Goal: Find specific page/section: Find specific page/section

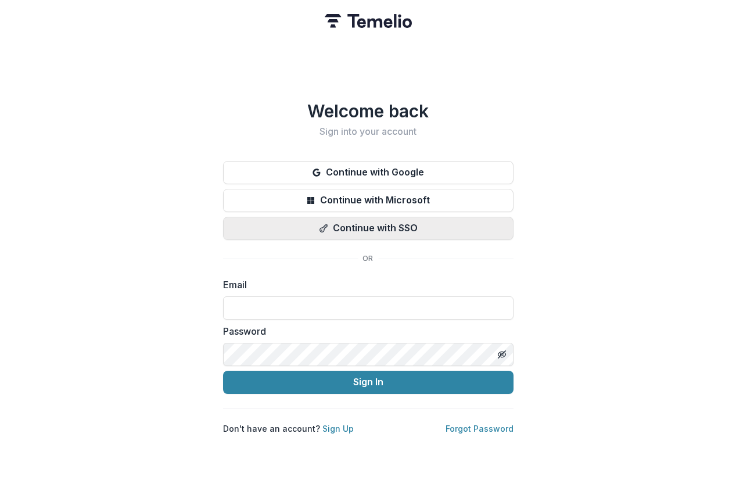
click at [349, 229] on button "Continue with SSO" at bounding box center [368, 228] width 290 height 23
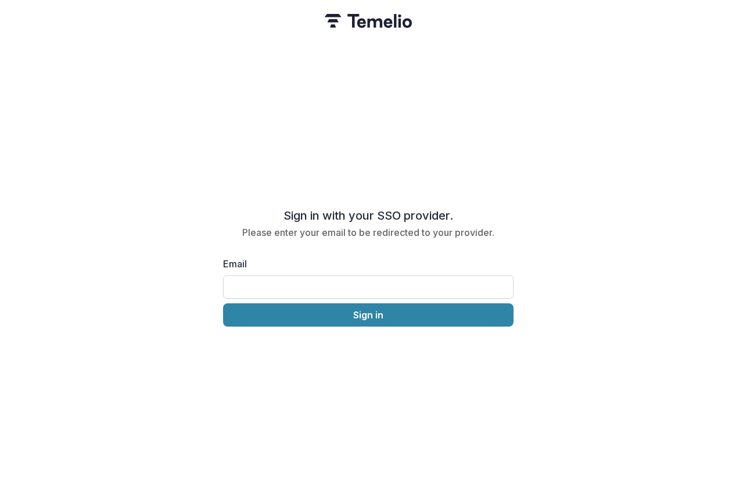
click at [298, 281] on input "Email" at bounding box center [368, 286] width 290 height 23
type input "**********"
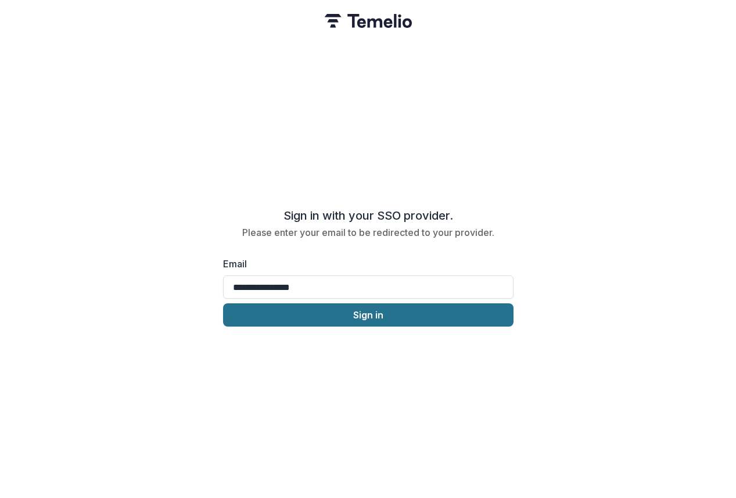
click at [288, 317] on button "Sign in" at bounding box center [368, 314] width 290 height 23
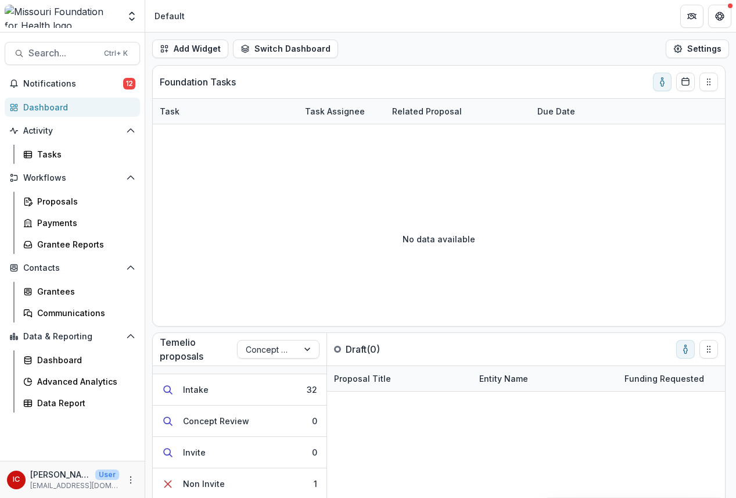
scroll to position [28, 0]
click at [237, 417] on button "Intake 32" at bounding box center [240, 416] width 174 height 31
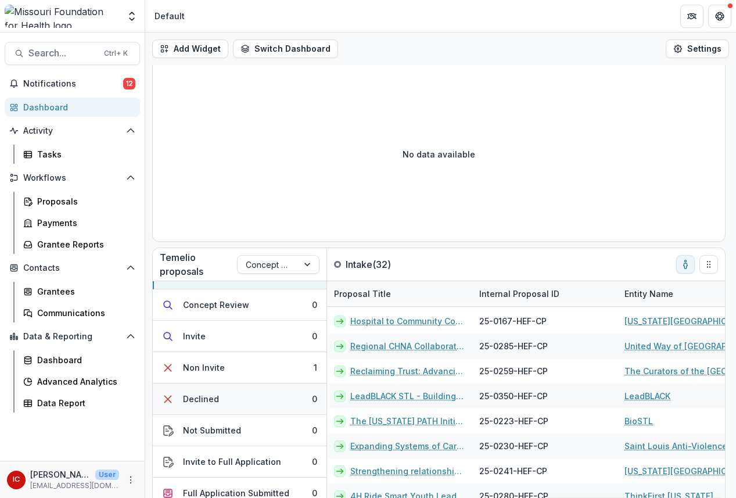
scroll to position [96, 0]
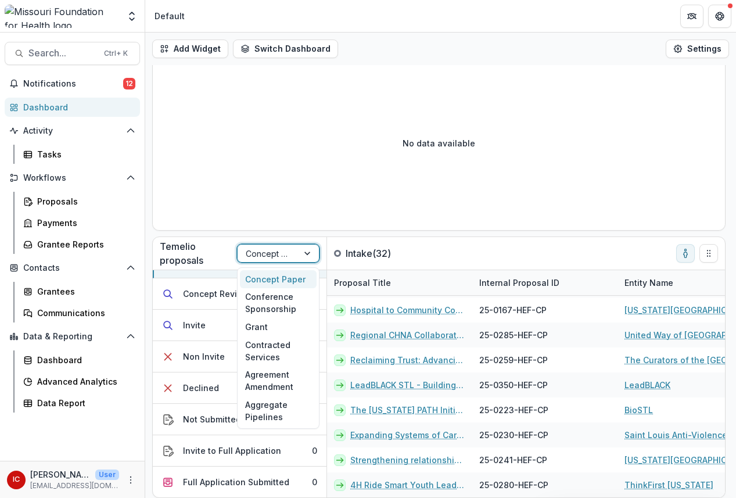
click at [271, 262] on div "Concept Paper" at bounding box center [278, 253] width 82 height 19
click at [270, 297] on div "Conference Sponsorship" at bounding box center [278, 303] width 77 height 30
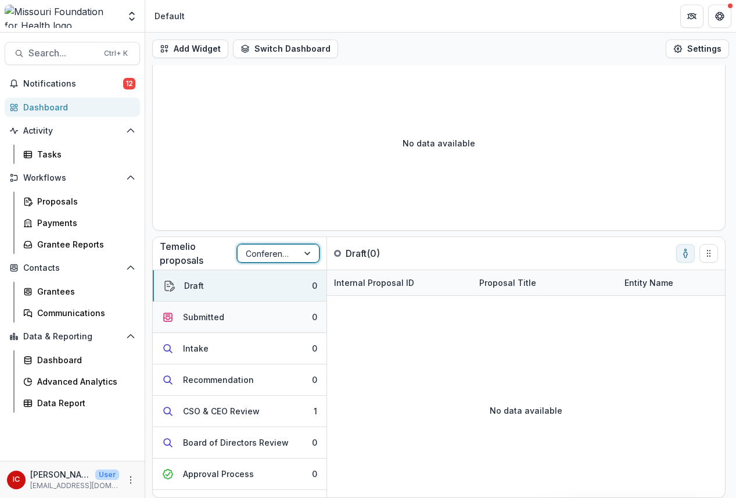
scroll to position [86, 0]
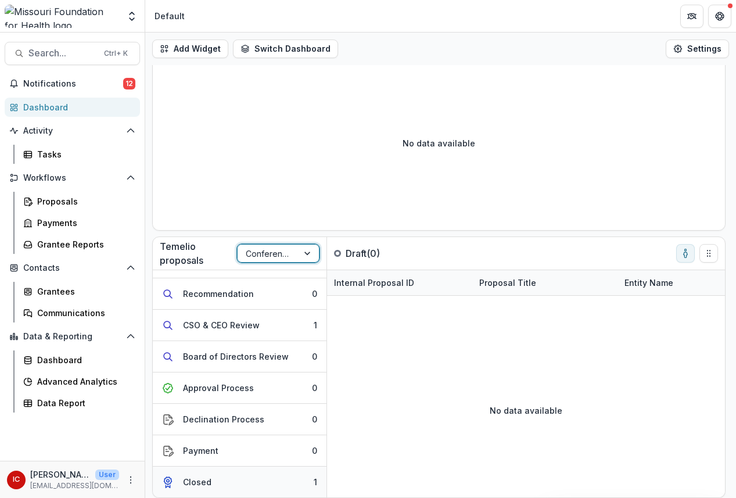
click at [228, 478] on button "Closed 1" at bounding box center [240, 481] width 174 height 31
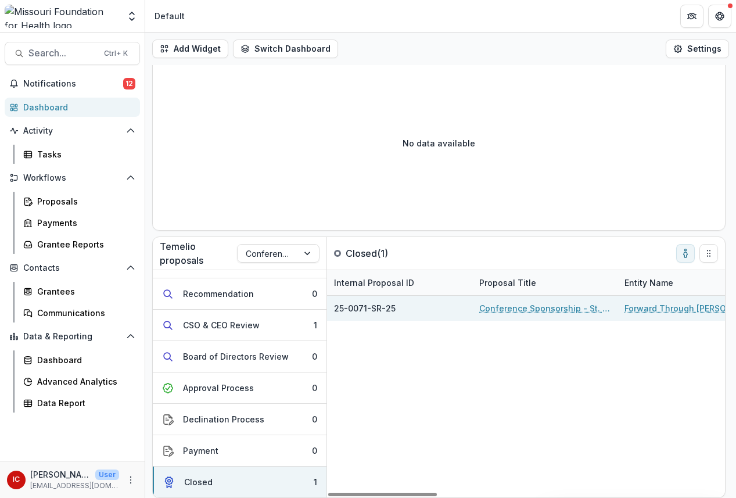
click at [561, 304] on link "Conference Sponsorship - St. Louis Racial Equity Summit" at bounding box center [544, 308] width 131 height 12
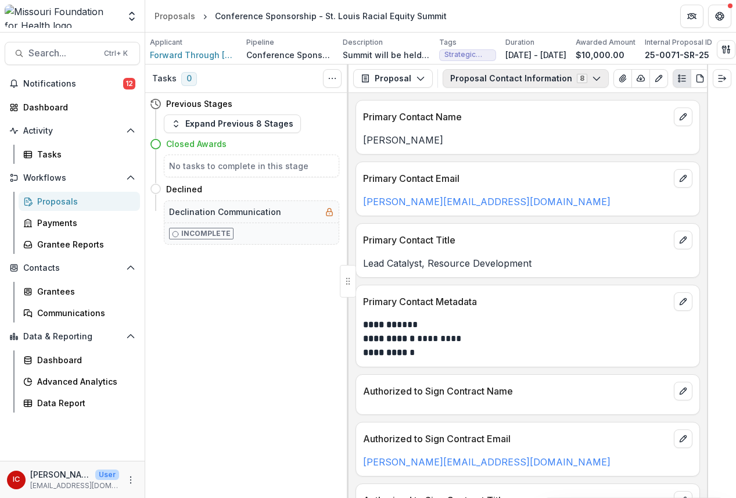
click at [523, 83] on button "Proposal Contact Information 8" at bounding box center [526, 78] width 166 height 19
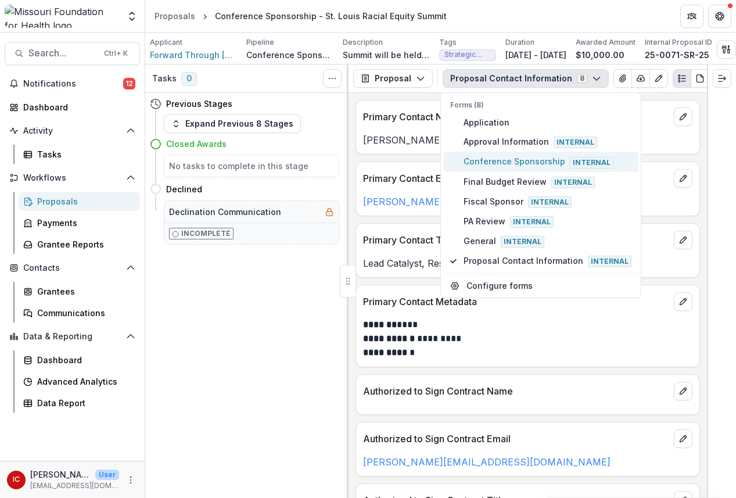
click at [530, 167] on span "Conference Sponsorship Internal" at bounding box center [548, 161] width 168 height 13
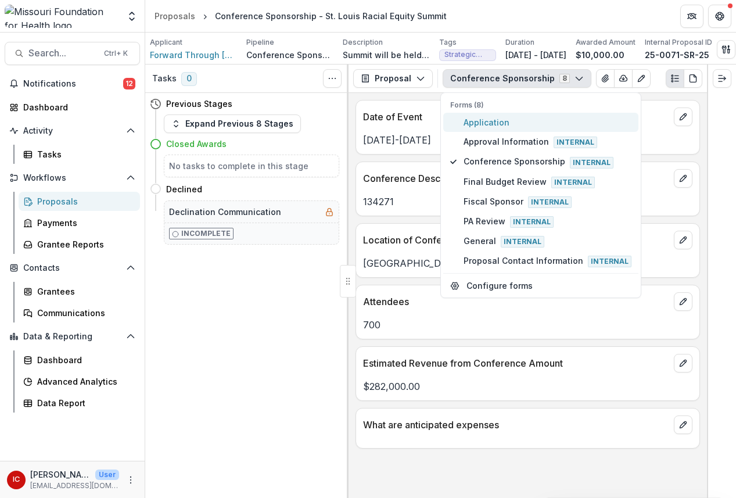
click at [490, 127] on span "Application" at bounding box center [548, 122] width 168 height 12
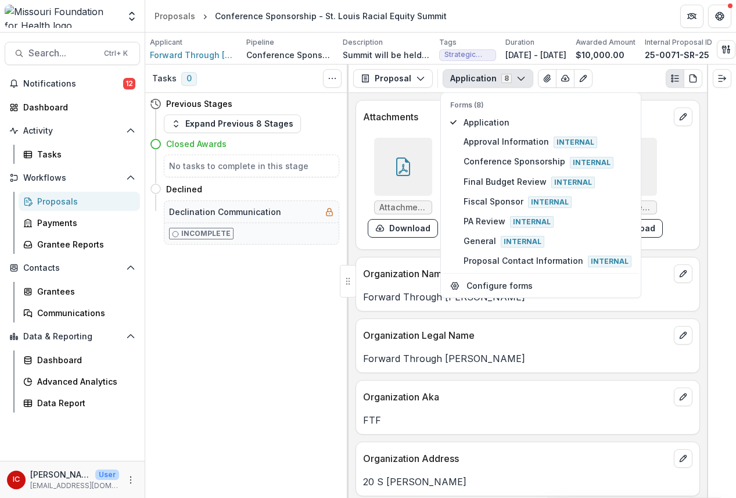
click at [698, 180] on div "Attachments Attachments/6995/MFH-Grant-Acknowledgement.pdf Download Attachments…" at bounding box center [528, 295] width 358 height 405
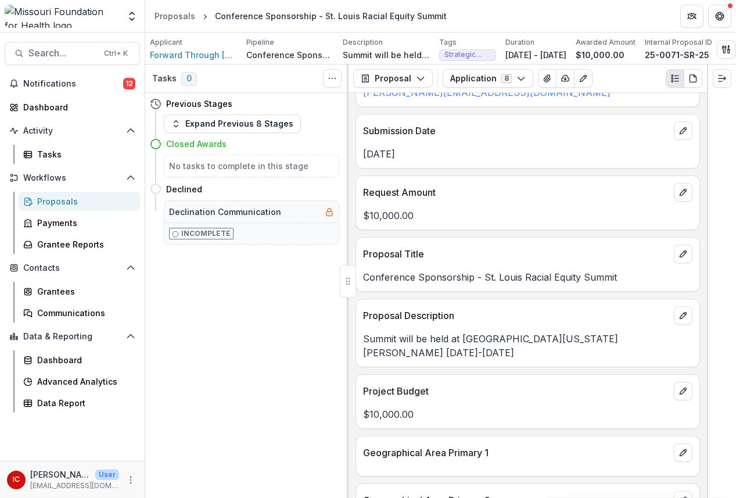
scroll to position [1340, 0]
